Goal: Information Seeking & Learning: Find specific fact

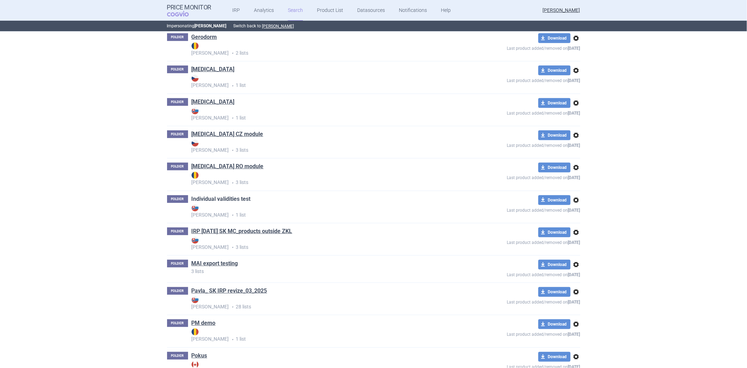
scroll to position [272, 0]
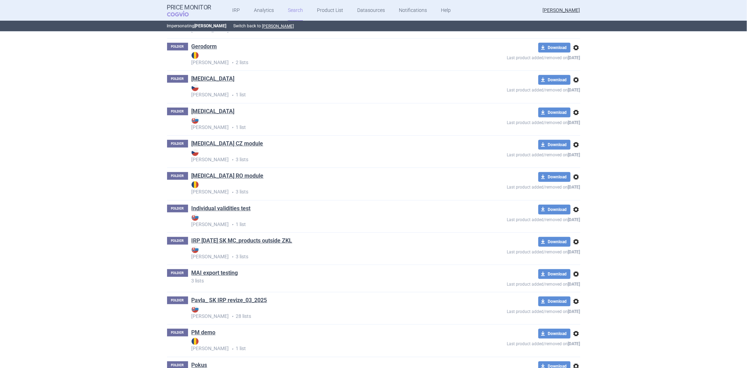
click at [238, 174] on div "FOLDER [MEDICAL_DATA] RO module Max Price • 3 lists" at bounding box center [311, 183] width 289 height 23
click at [232, 176] on link "[MEDICAL_DATA] RO module" at bounding box center [228, 176] width 72 height 8
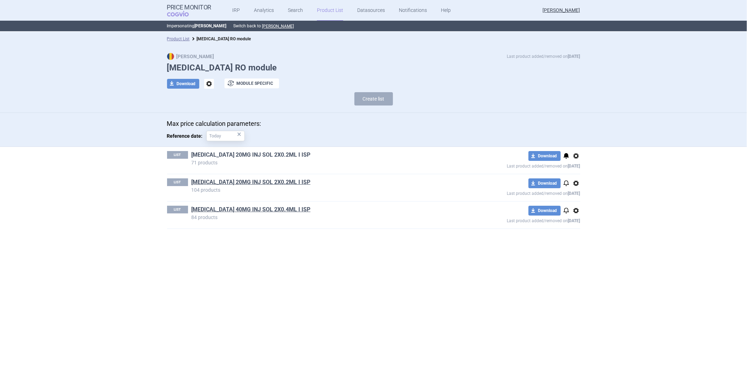
click at [226, 157] on link "[MEDICAL_DATA] 20MG INJ SOL 2X0.2ML I ISP" at bounding box center [251, 155] width 119 height 8
click at [277, 212] on link "[MEDICAL_DATA] 40MG INJ SOL 2X0.4ML I ISP" at bounding box center [251, 210] width 119 height 8
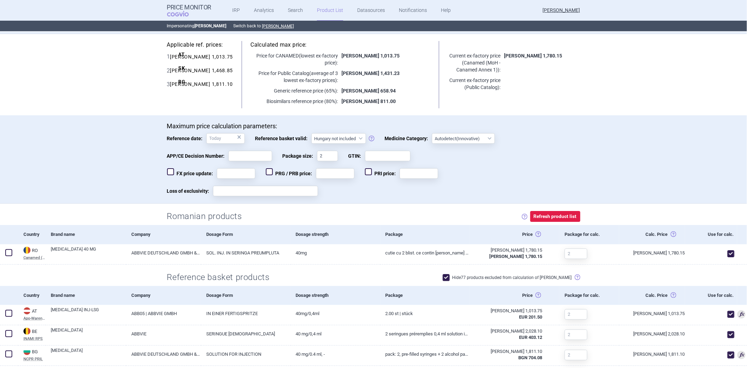
scroll to position [117, 0]
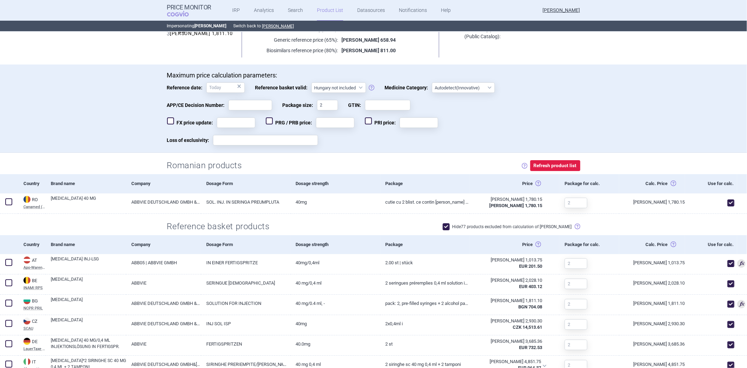
click at [450, 223] on span at bounding box center [446, 226] width 7 height 7
checkbox input "false"
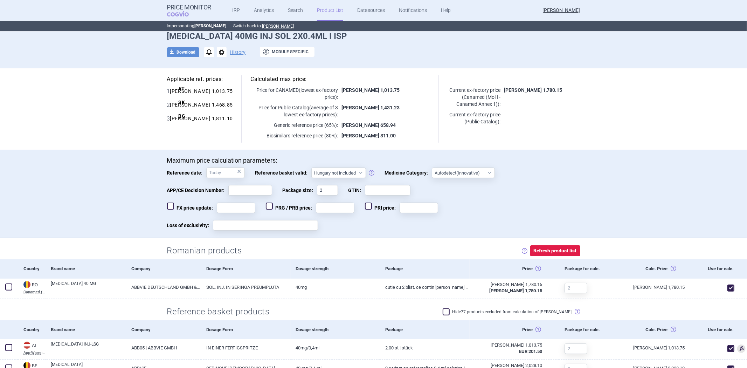
scroll to position [0, 0]
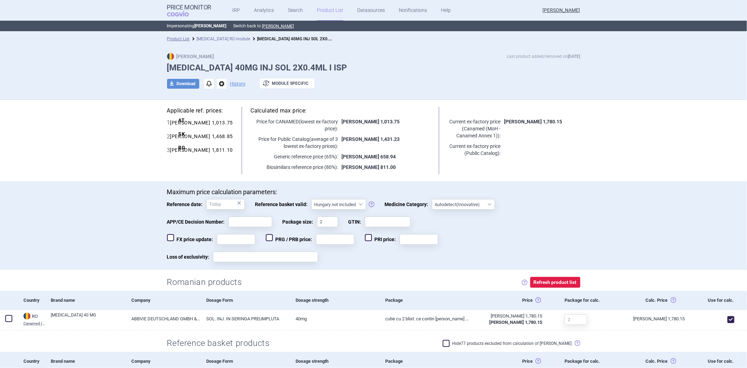
click at [201, 36] on link "[MEDICAL_DATA] RO module" at bounding box center [224, 38] width 54 height 5
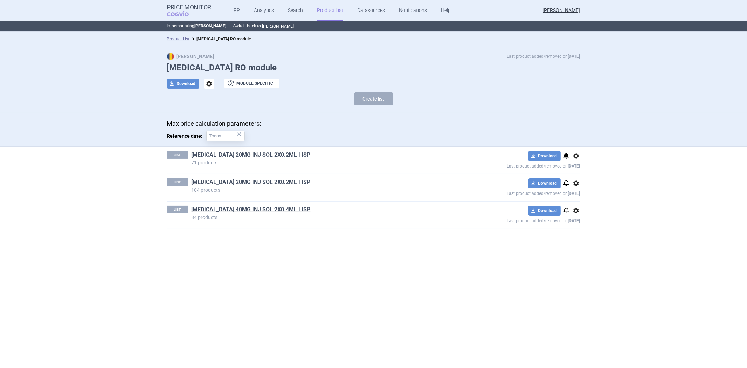
click at [246, 179] on link "[MEDICAL_DATA] 20MG INJ SOL 2X0.2ML I ISP" at bounding box center [251, 182] width 119 height 8
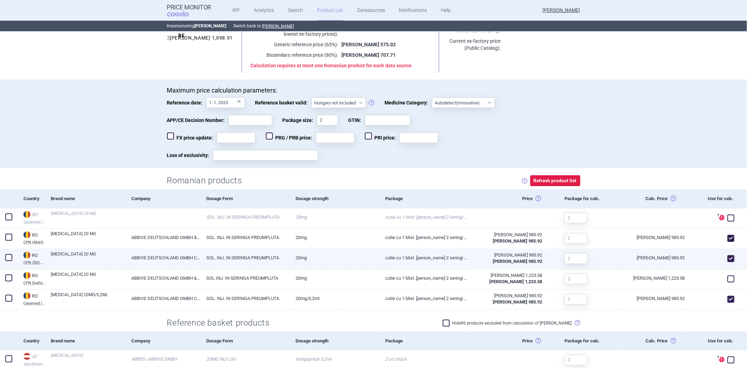
scroll to position [156, 0]
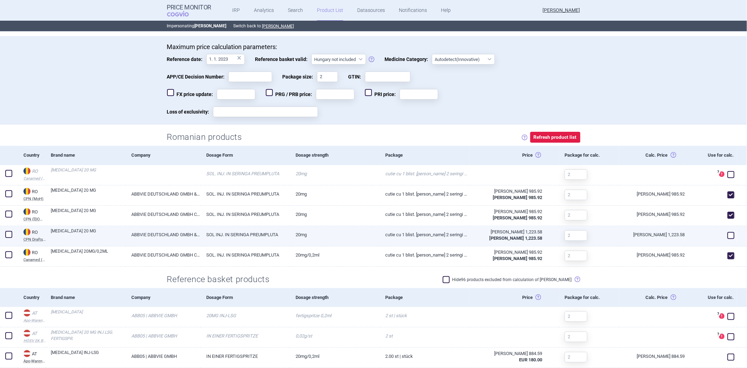
click at [720, 232] on div at bounding box center [711, 236] width 52 height 20
click at [728, 232] on span at bounding box center [731, 235] width 7 height 7
checkbox input "true"
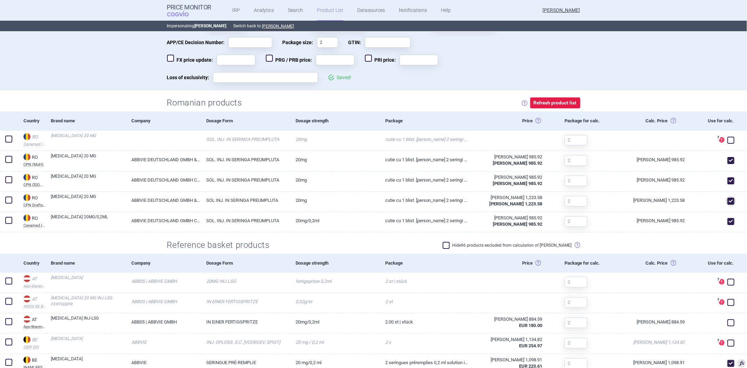
scroll to position [311, 0]
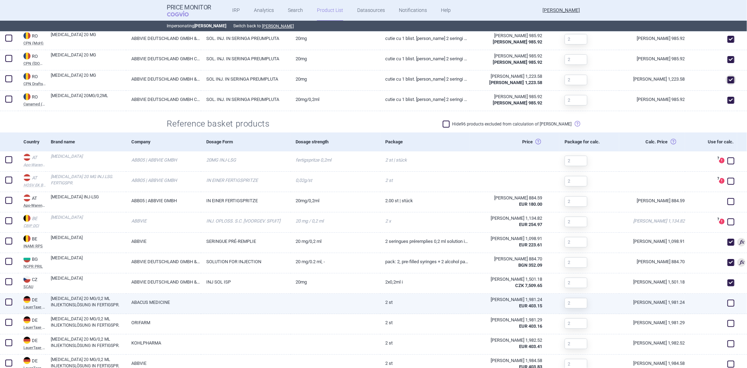
click at [731, 309] on div at bounding box center [711, 304] width 52 height 20
click at [728, 302] on span at bounding box center [731, 303] width 7 height 7
checkbox input "true"
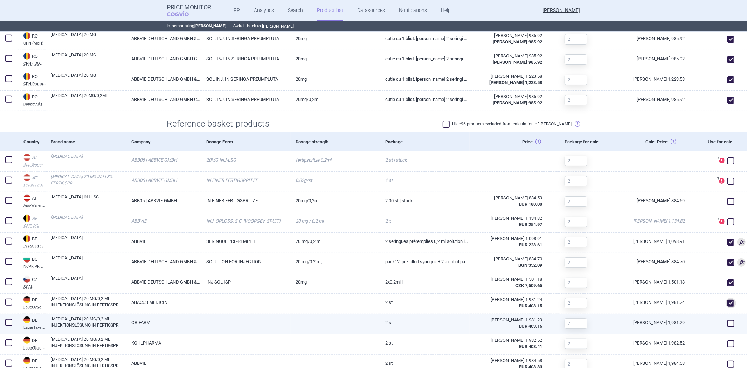
click at [728, 325] on span at bounding box center [731, 323] width 7 height 7
checkbox input "true"
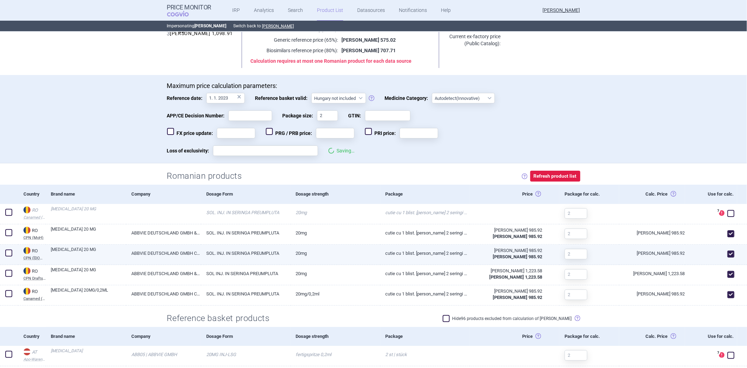
scroll to position [0, 0]
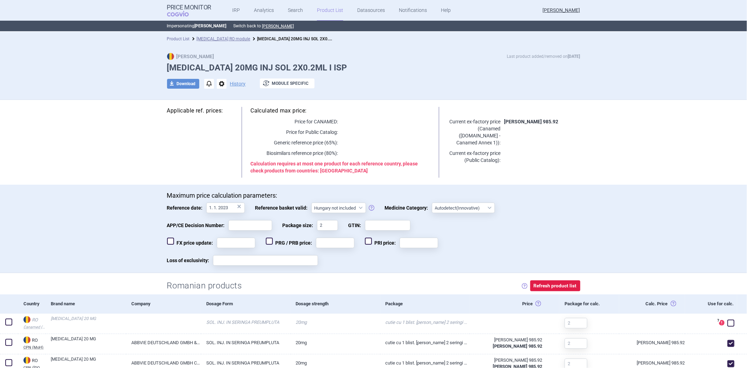
click at [184, 38] on link "Product List" at bounding box center [178, 38] width 23 height 5
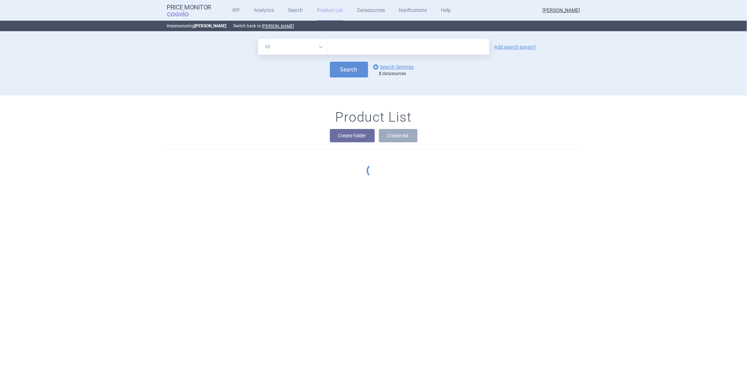
scroll to position [63, 0]
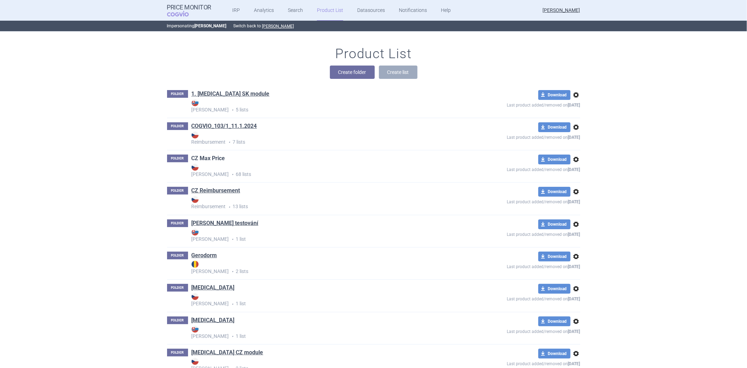
click at [220, 158] on link "CZ Max Price" at bounding box center [209, 159] width 34 height 8
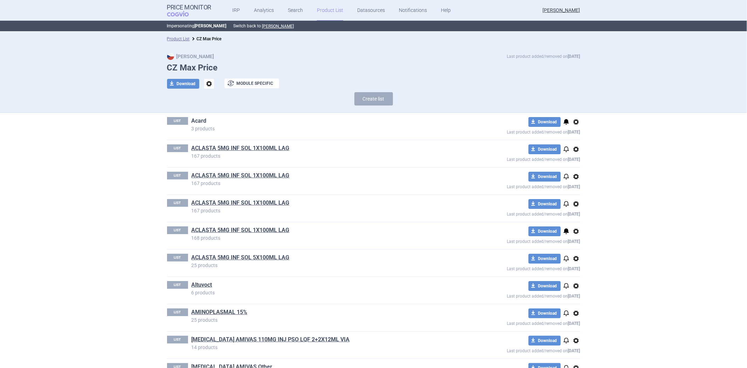
click at [193, 121] on link "Acard" at bounding box center [199, 121] width 15 height 8
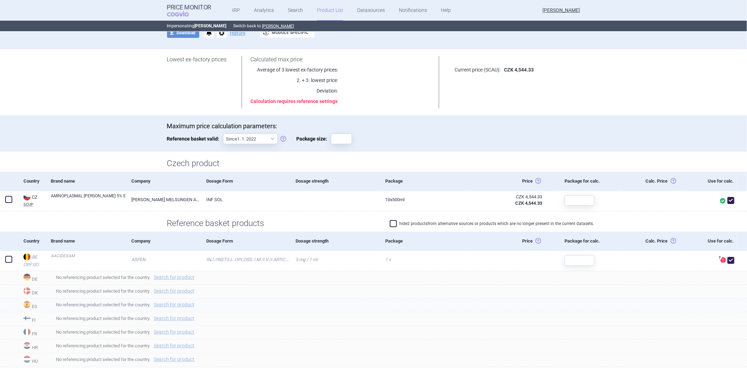
scroll to position [117, 0]
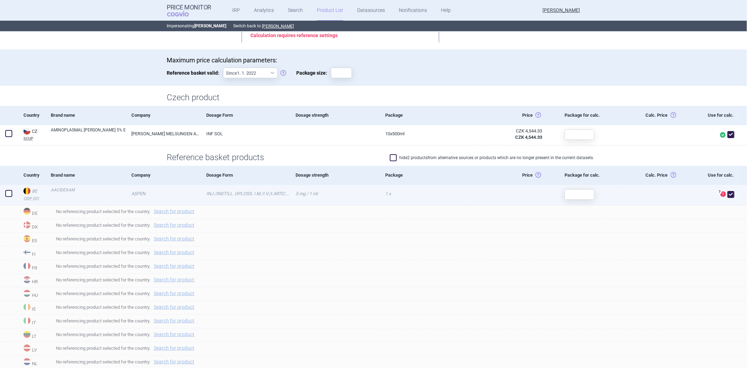
click at [728, 193] on span at bounding box center [731, 194] width 7 height 7
checkbox input "false"
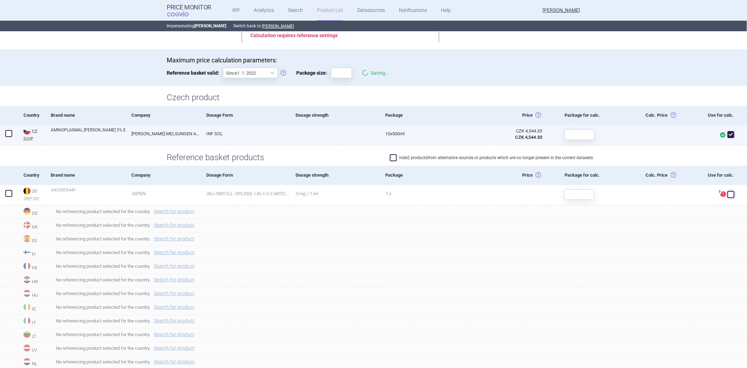
click at [728, 137] on span at bounding box center [731, 134] width 7 height 7
checkbox input "false"
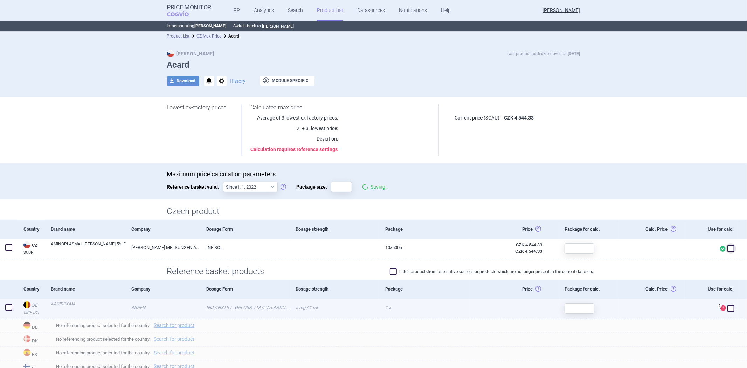
scroll to position [0, 0]
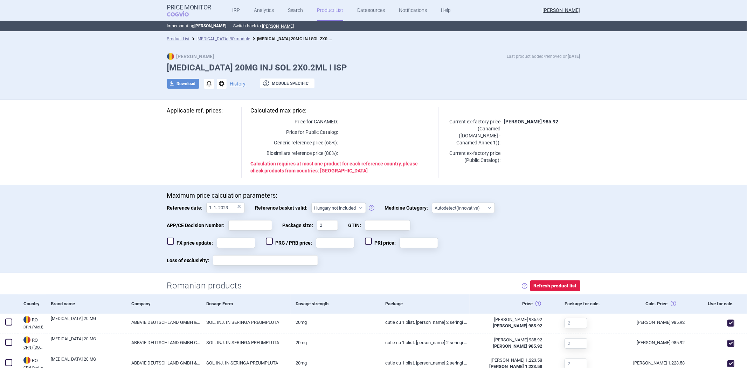
click at [208, 41] on li "[MEDICAL_DATA] RO module" at bounding box center [220, 38] width 61 height 7
click at [210, 39] on link "[MEDICAL_DATA] RO module" at bounding box center [224, 38] width 54 height 5
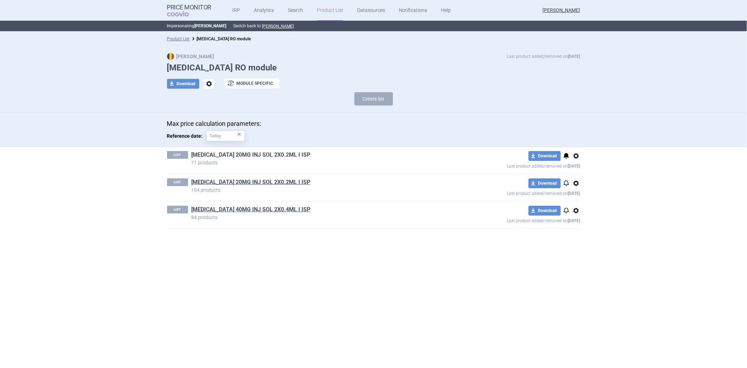
click at [249, 155] on link "[MEDICAL_DATA] 20MG INJ SOL 2X0.2ML I ISP" at bounding box center [251, 155] width 119 height 8
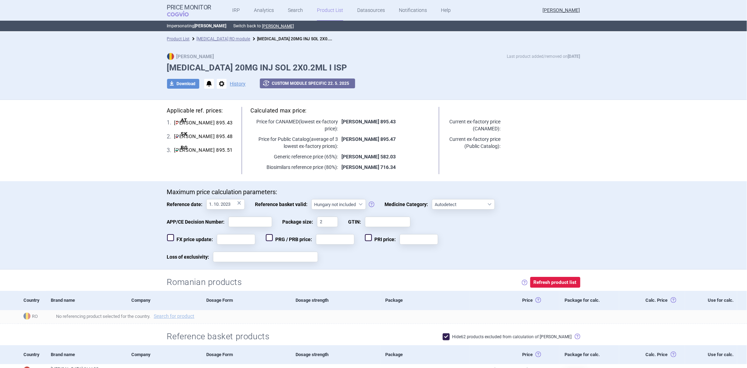
click at [283, 108] on h5 "Calculated max price:" at bounding box center [341, 111] width 180 height 8
copy h5 "Calculated max price:"
drag, startPoint x: 219, startPoint y: 109, endPoint x: 148, endPoint y: 108, distance: 71.1
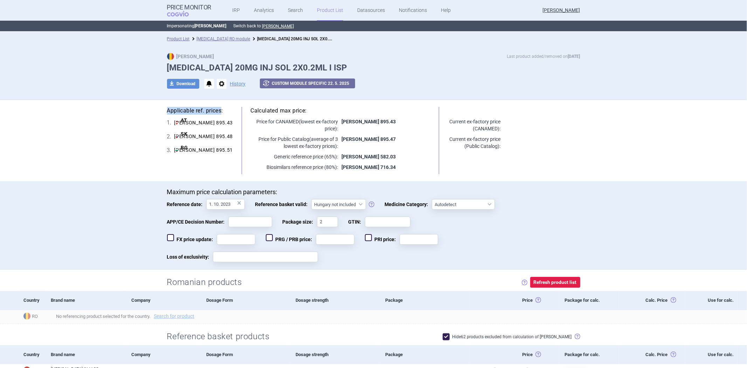
click at [148, 108] on section "Applicable ref. prices: 1 . AT Apo-Warenv.I Austria Apo-Warenv.I Apothekerverla…" at bounding box center [373, 346] width 747 height 492
copy h5 "Applicable ref. prices"
click at [492, 145] on p "Current ex-factory price ( Public Catalog ):" at bounding box center [474, 143] width 53 height 14
click at [519, 138] on p at bounding box center [541, 139] width 80 height 7
click at [202, 111] on h5 "Applicable ref. prices:" at bounding box center [200, 111] width 66 height 8
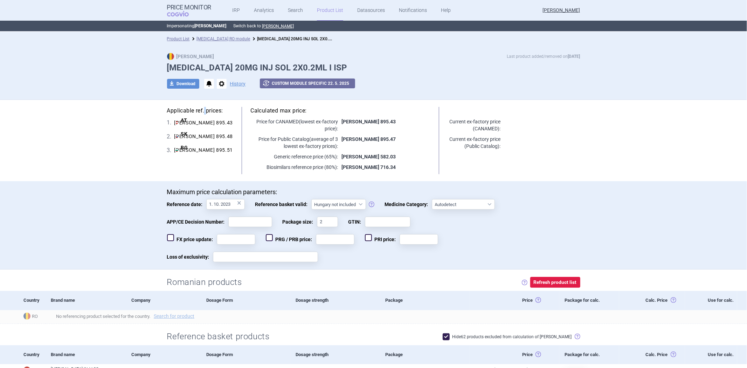
click at [202, 111] on h5 "Applicable ref. prices:" at bounding box center [200, 111] width 66 height 8
copy h5 "Applicable ref. prices:"
click at [431, 114] on div "Calculated max price: Price for CANAMED (lowest ex-factory price) : RON 895.43 …" at bounding box center [340, 140] width 215 height 67
click at [428, 110] on div "Calculated max price: Price for CANAMED (lowest ex-factory price) : RON 895.43 …" at bounding box center [340, 140] width 215 height 67
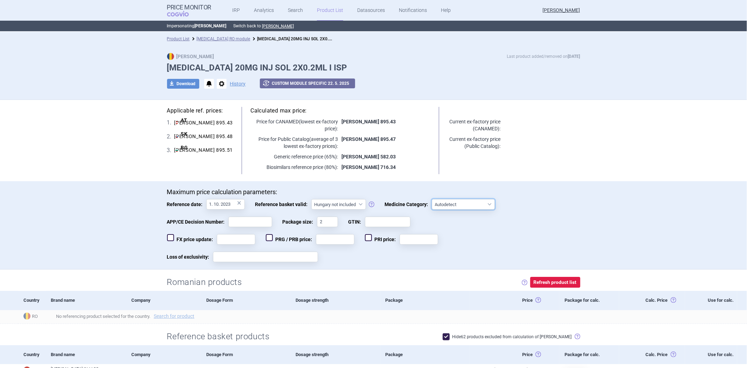
click at [461, 201] on select "Autodetect Innovative Orphan Generic Vaccine Biosimilar PUMA (Paediatric-use Ma…" at bounding box center [463, 204] width 63 height 11
click at [555, 198] on div "Maximum price calculation parameters: Reference date: 1. 10. 2023 × Reference b…" at bounding box center [373, 228] width 413 height 81
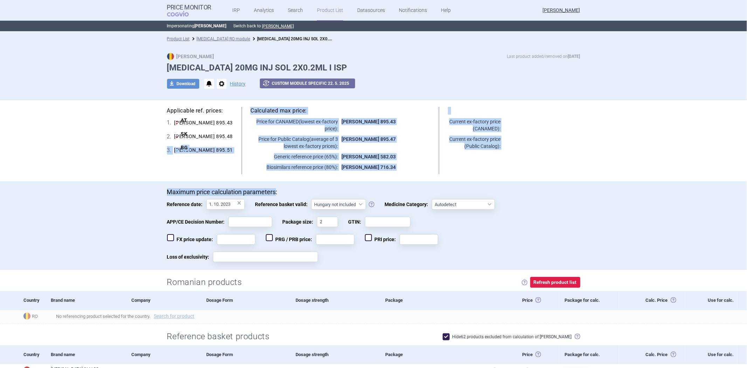
drag, startPoint x: 273, startPoint y: 191, endPoint x: 103, endPoint y: 175, distance: 171.3
click at [103, 175] on section "Applicable ref. prices: 1 . AT Apo-Warenv.I Austria Apo-Warenv.I Apothekerverla…" at bounding box center [373, 346] width 747 height 492
copy section "3 . BG NCPR PRIL Bulgaria NCPR PRIL National Council on Prices and Reimbursemen…"
click at [258, 187] on div "Maximum price calculation parameters: Reference date: 1. 10. 2023 × Reference b…" at bounding box center [373, 225] width 747 height 89
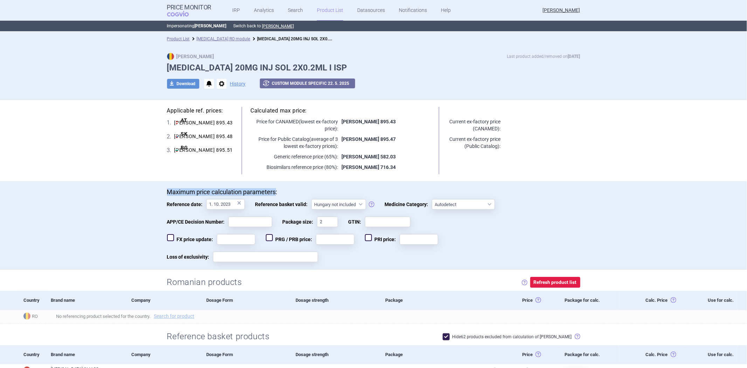
drag, startPoint x: 274, startPoint y: 192, endPoint x: 139, endPoint y: 189, distance: 134.9
click at [139, 189] on div "Maximum price calculation parameters: Reference date: 1. 10. 2023 × Reference b…" at bounding box center [373, 225] width 747 height 89
copy p "Maximum price calculation parameters"
drag, startPoint x: 302, startPoint y: 111, endPoint x: 244, endPoint y: 103, distance: 59.0
click at [244, 103] on div "Applicable ref. prices: 1 . AT Apo-Warenv.I Austria Apo-Warenv.I Apothekerverla…" at bounding box center [373, 140] width 441 height 81
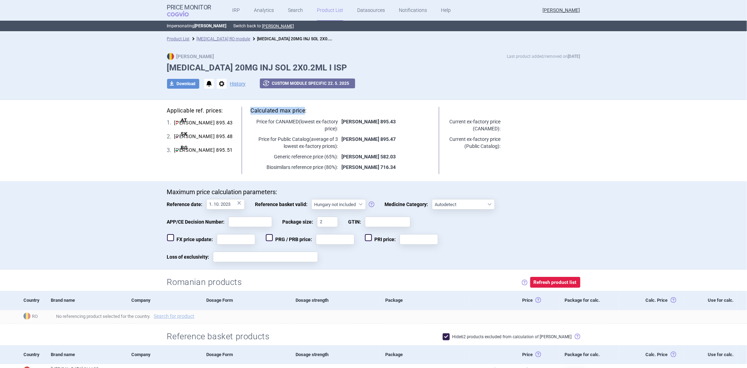
copy h5 "Calculated max price"
click at [370, 131] on div "Price for CANAMED (lowest ex-factory price) : RON 895.43" at bounding box center [341, 125] width 180 height 14
